Goal: Information Seeking & Learning: Learn about a topic

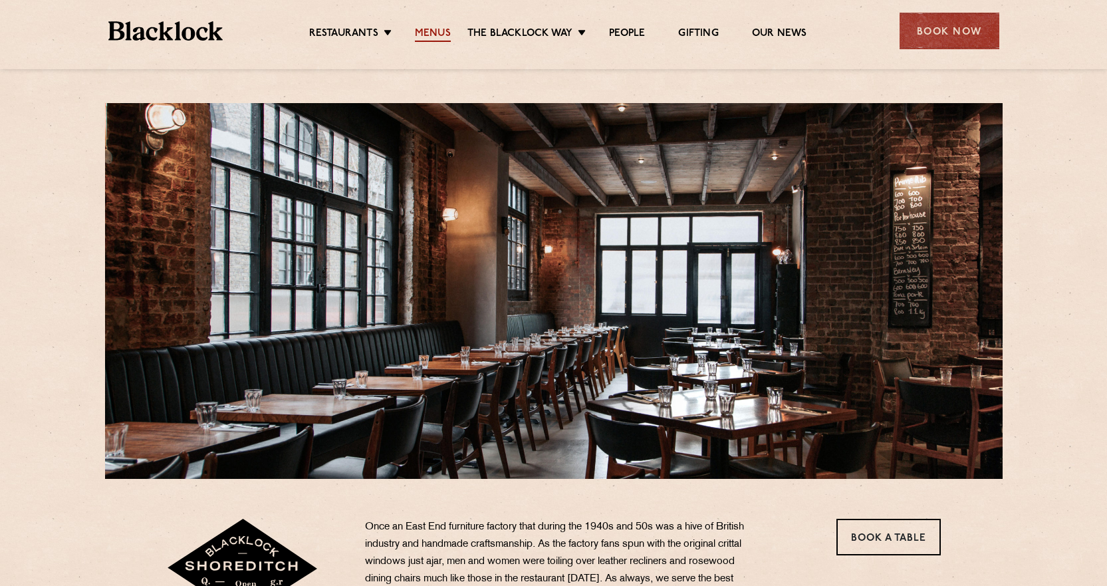
click at [431, 35] on link "Menus" at bounding box center [433, 34] width 36 height 15
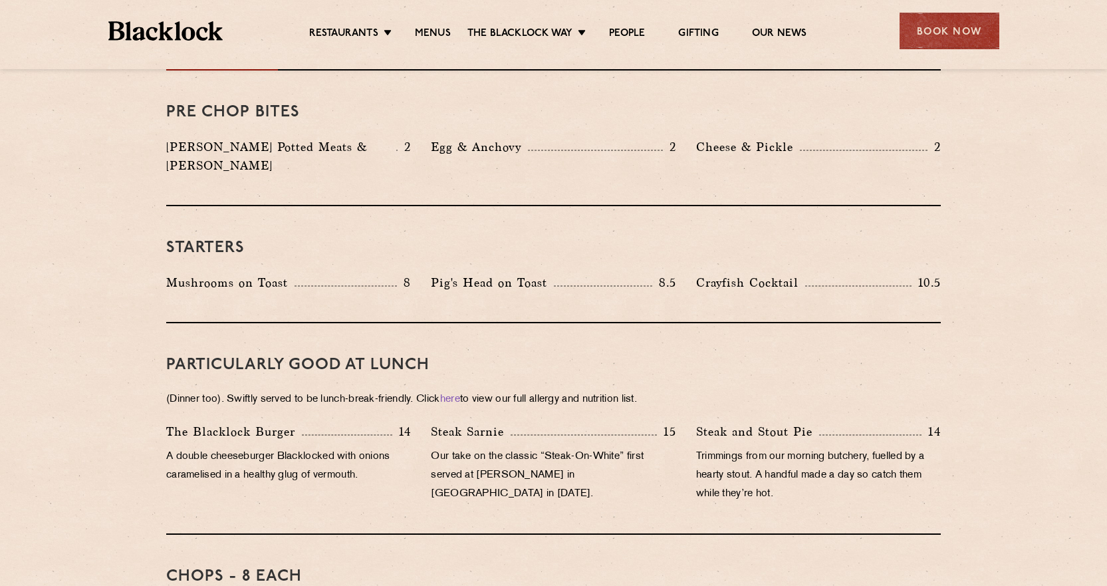
scroll to position [266, 0]
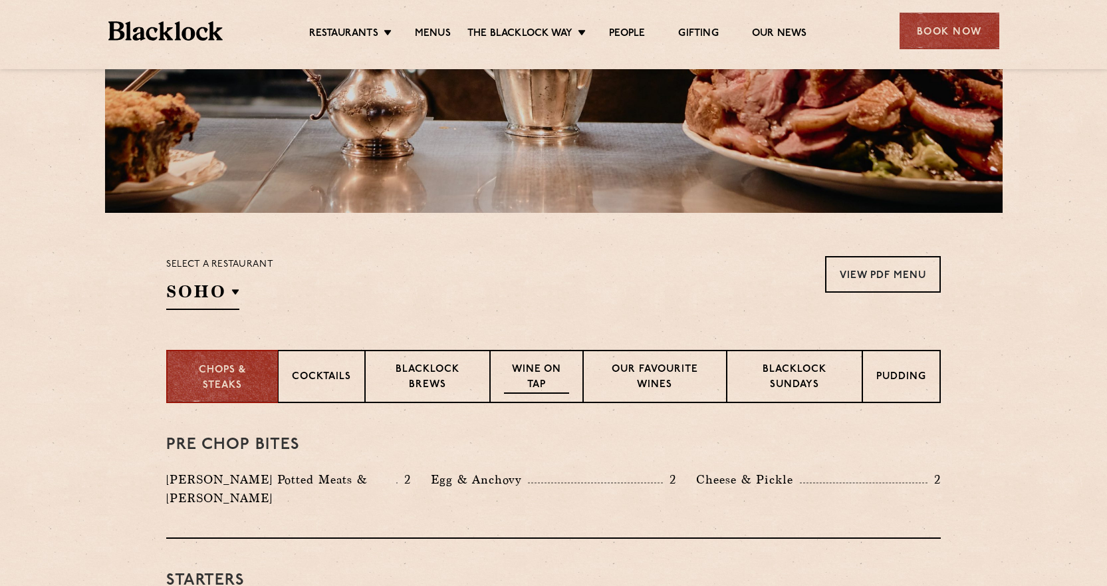
click at [547, 372] on p "Wine on Tap" at bounding box center [536, 377] width 65 height 31
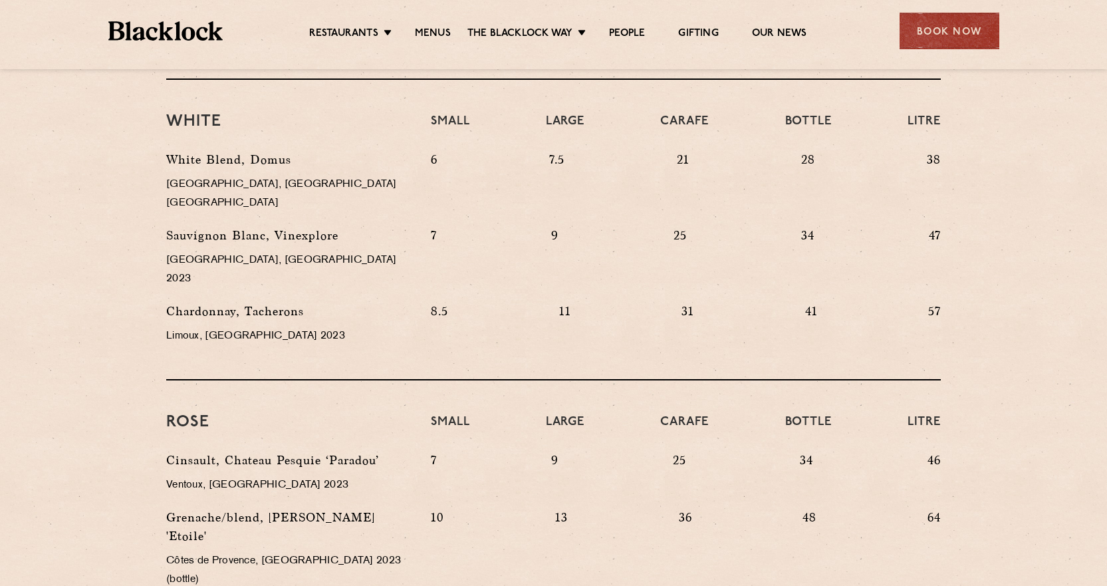
scroll to position [466, 0]
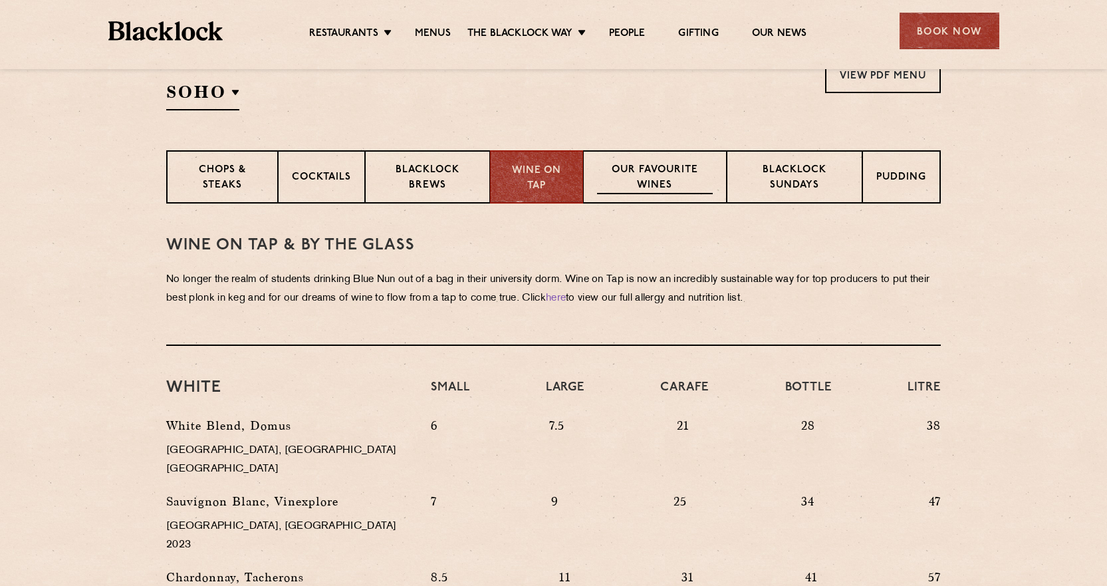
click at [629, 181] on p "Our favourite wines" at bounding box center [654, 178] width 115 height 31
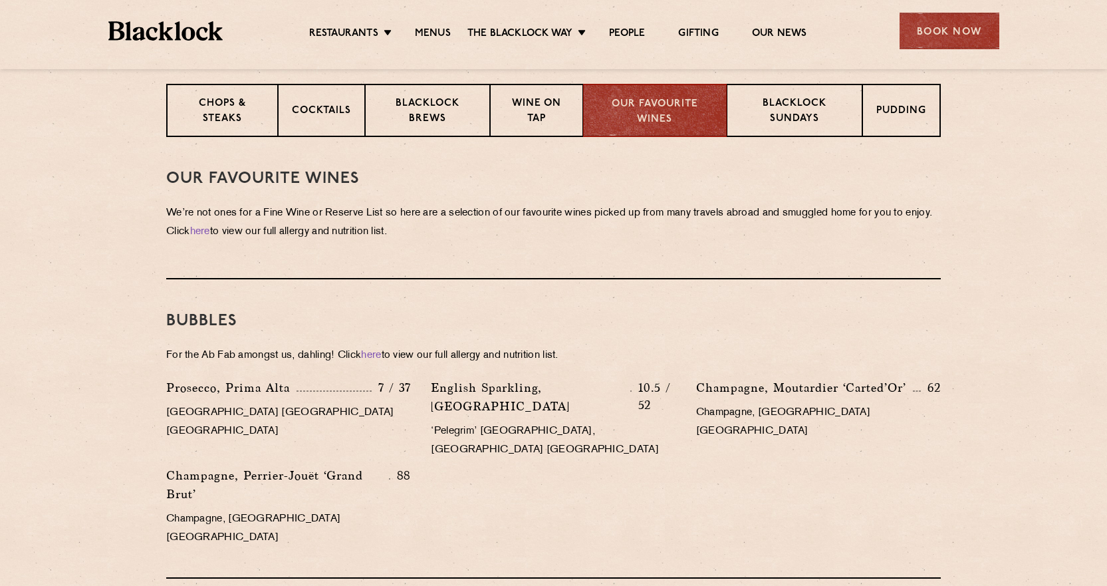
scroll to position [200, 0]
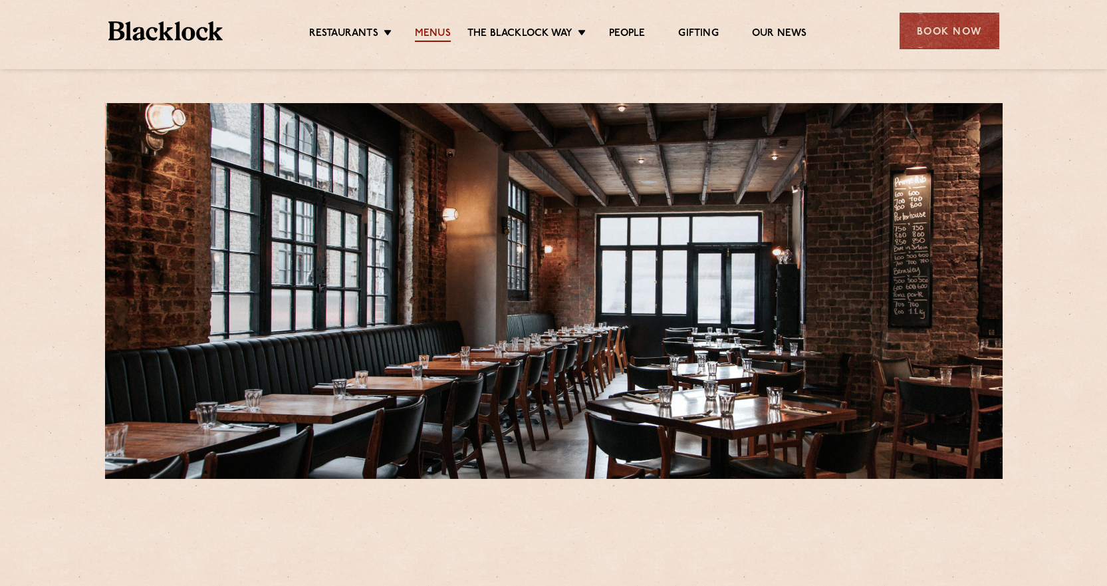
click at [435, 30] on link "Menus" at bounding box center [433, 34] width 36 height 15
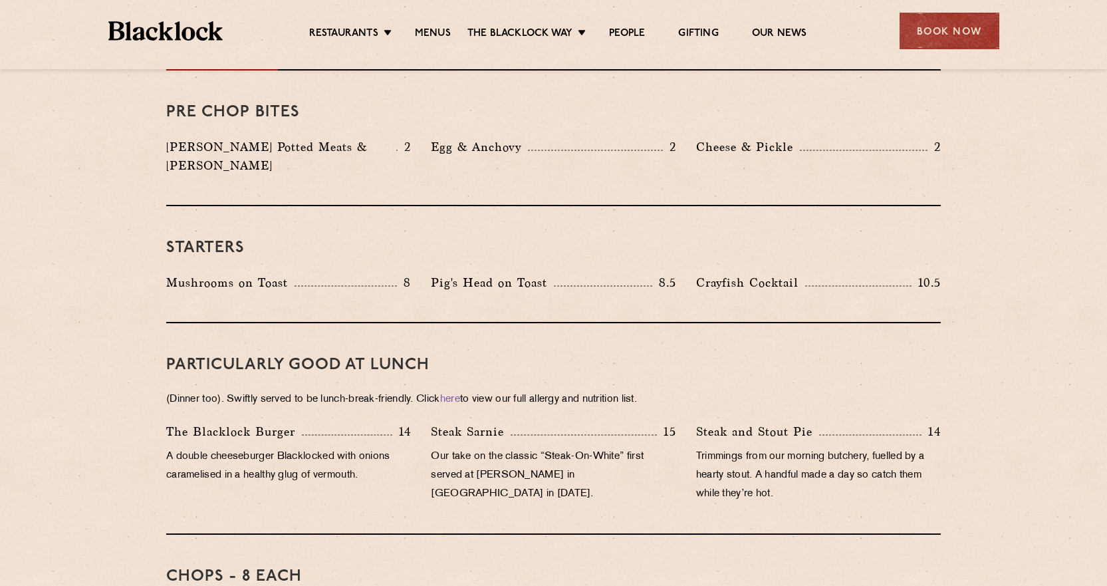
scroll to position [266, 0]
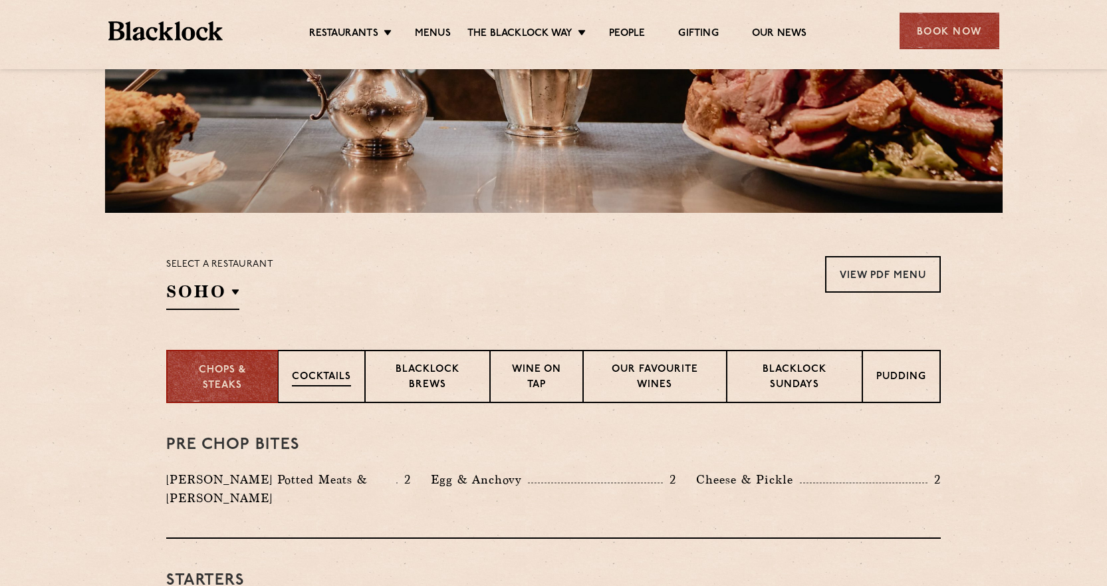
click at [328, 367] on div "Cocktails" at bounding box center [321, 376] width 87 height 53
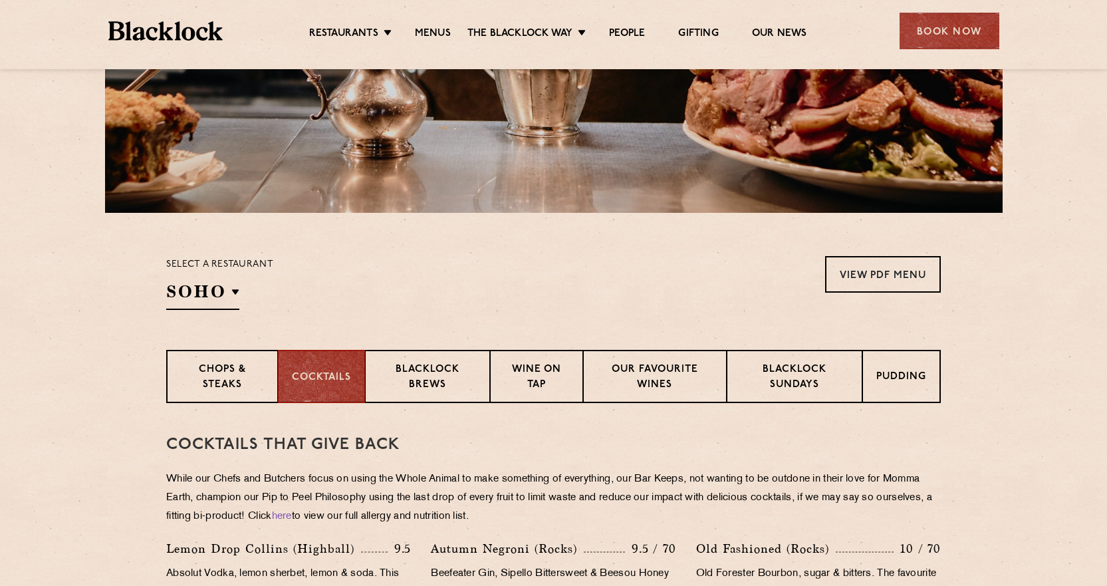
scroll to position [466, 0]
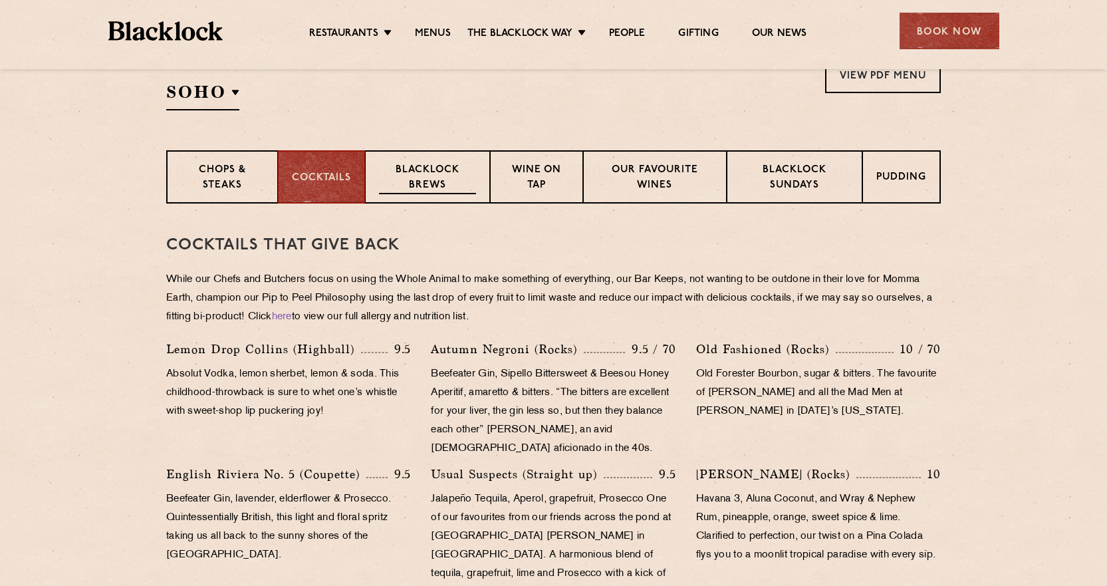
click at [418, 185] on p "Blacklock Brews" at bounding box center [427, 178] width 97 height 31
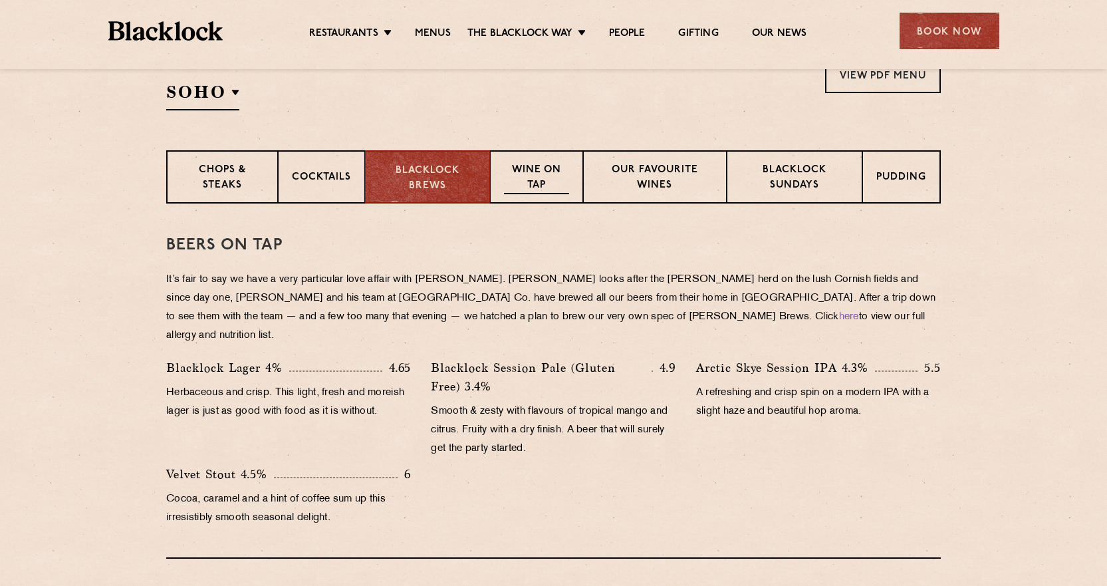
click at [524, 182] on p "Wine on Tap" at bounding box center [536, 178] width 65 height 31
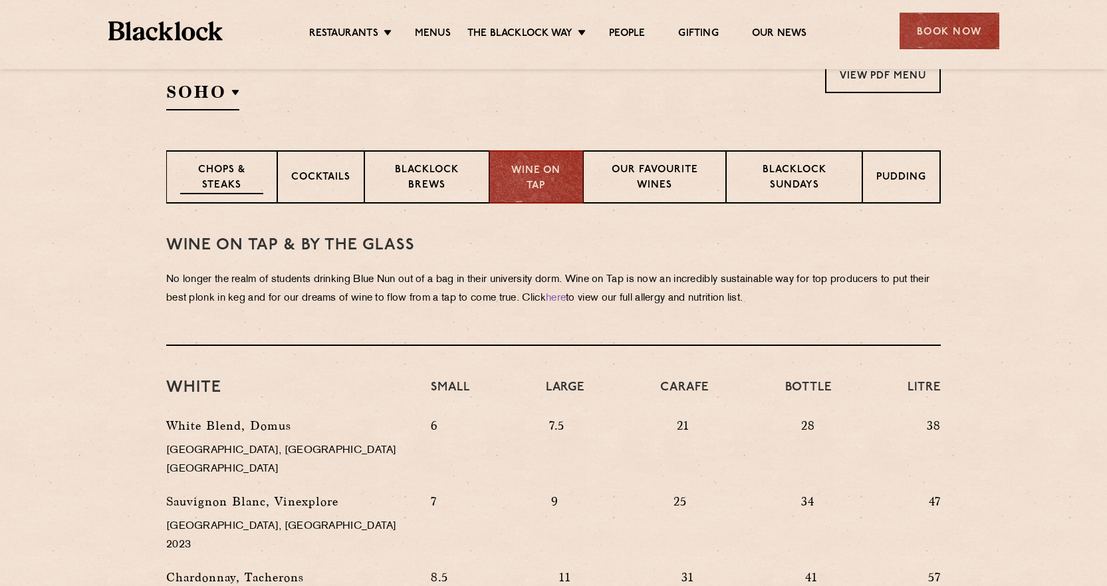
click at [236, 178] on p "Chops & Steaks" at bounding box center [221, 178] width 83 height 31
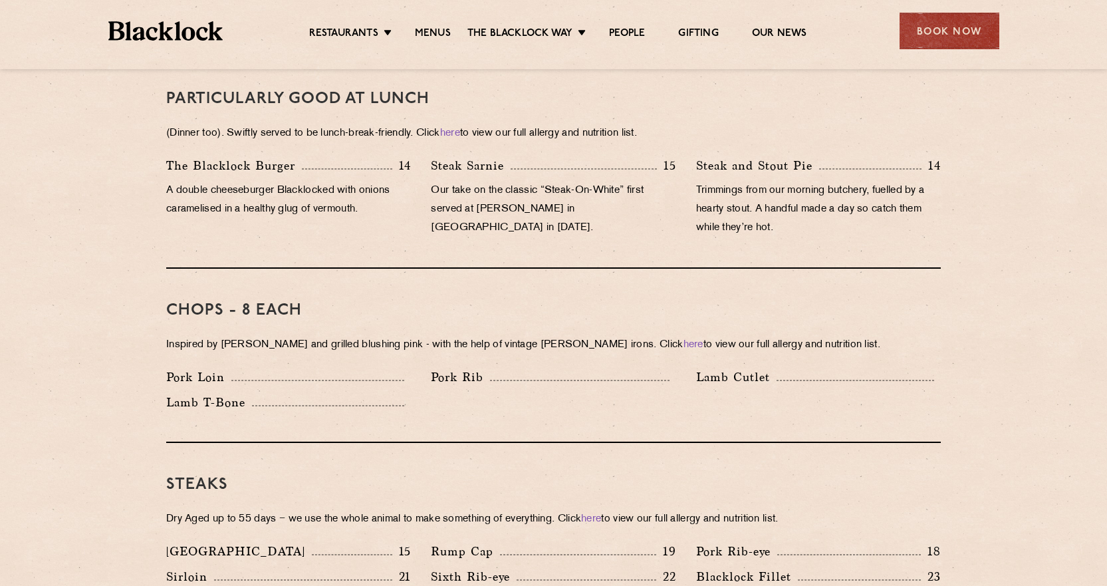
scroll to position [998, 0]
